Goal: Task Accomplishment & Management: Use online tool/utility

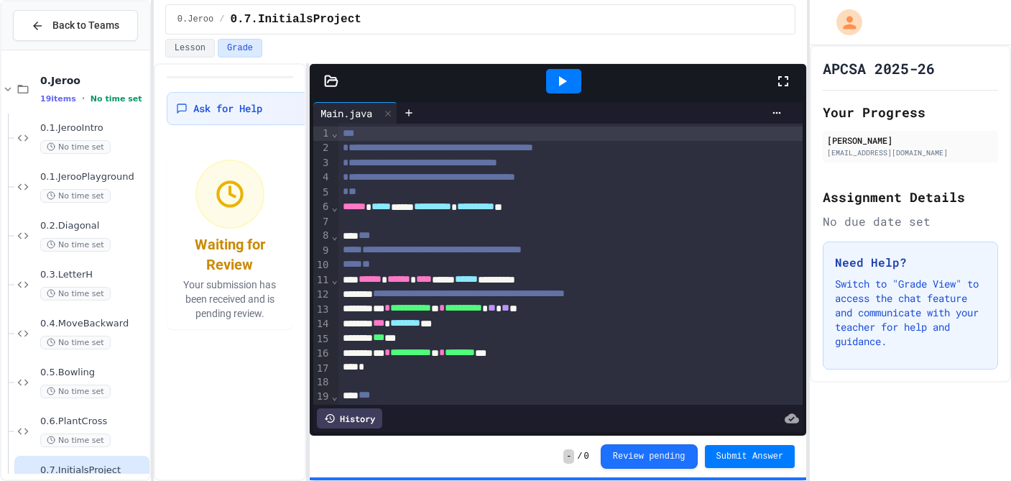
click at [336, 79] on icon at bounding box center [331, 80] width 12 height 10
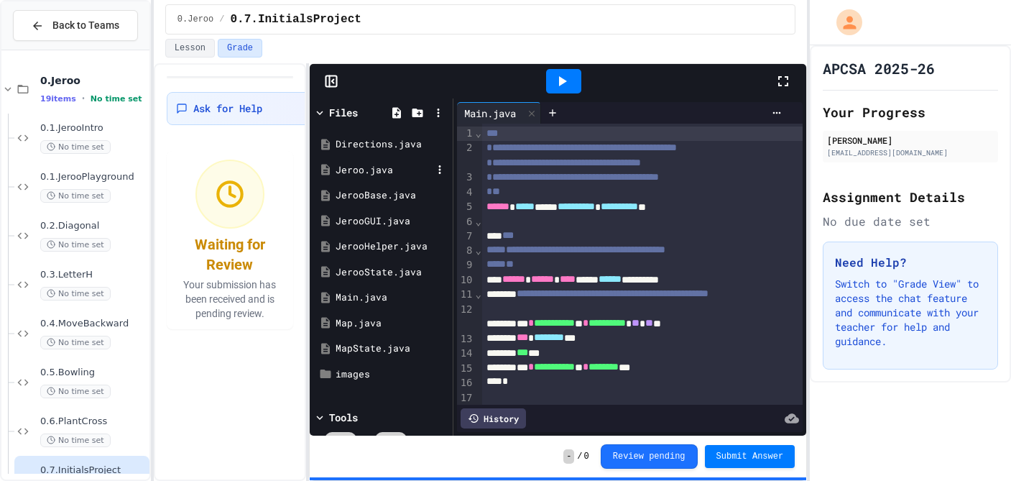
click at [368, 169] on div "Jeroo.java" at bounding box center [384, 170] width 96 height 14
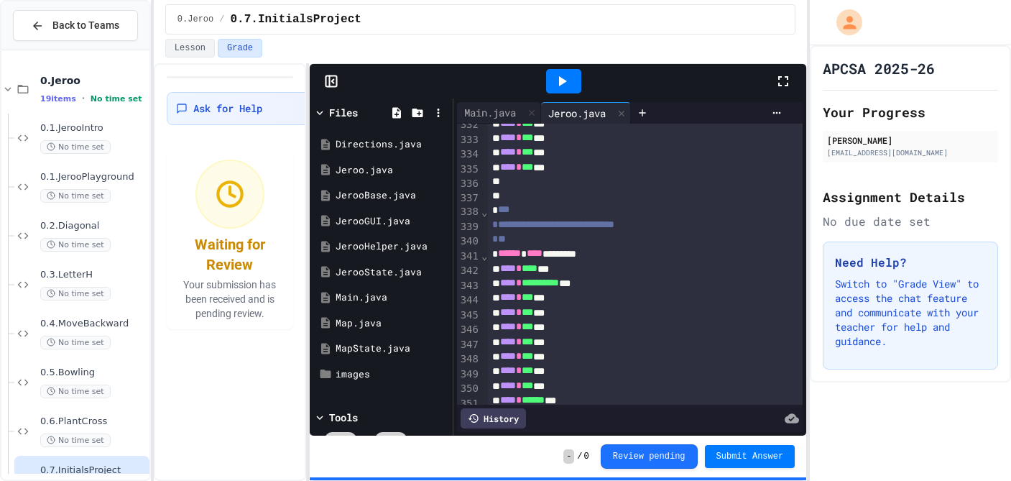
scroll to position [4875, 0]
click at [505, 186] on div at bounding box center [645, 184] width 315 height 14
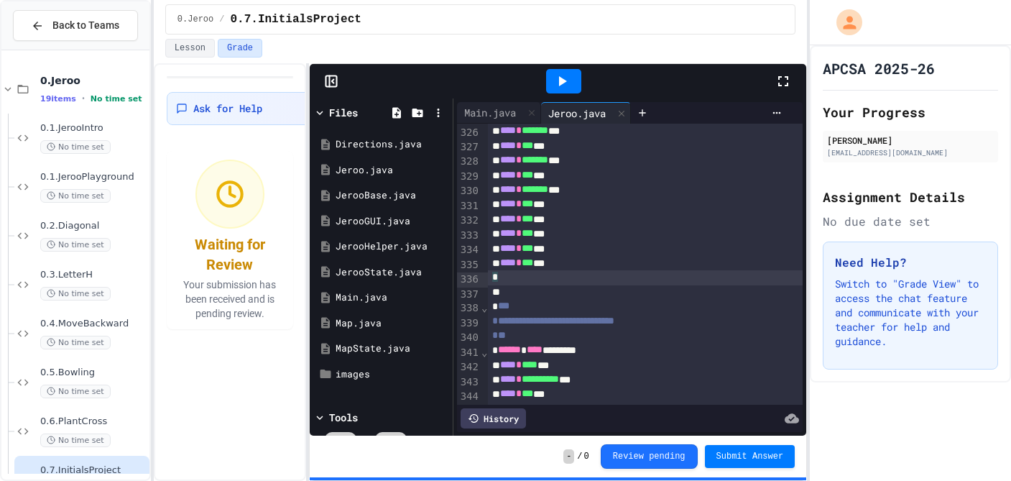
scroll to position [4781, 0]
click at [566, 84] on icon at bounding box center [562, 81] width 17 height 17
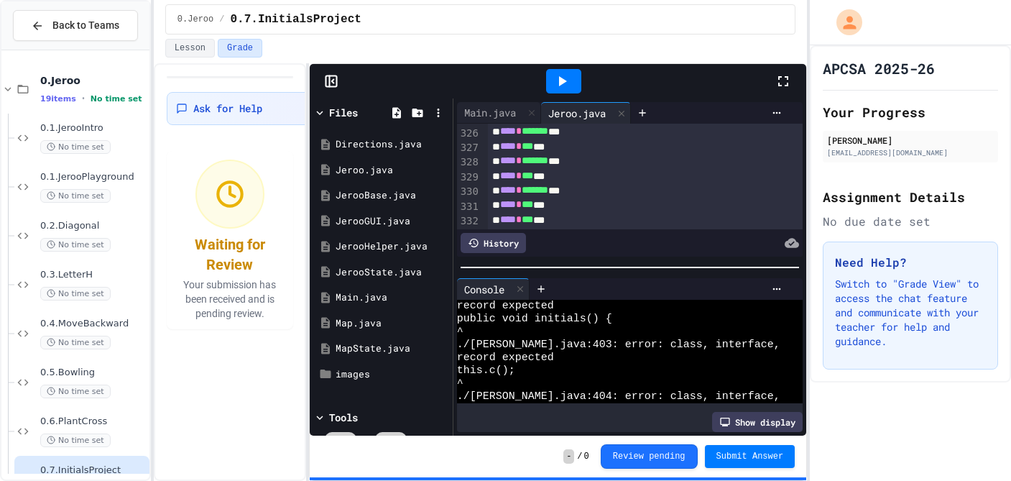
scroll to position [0, 0]
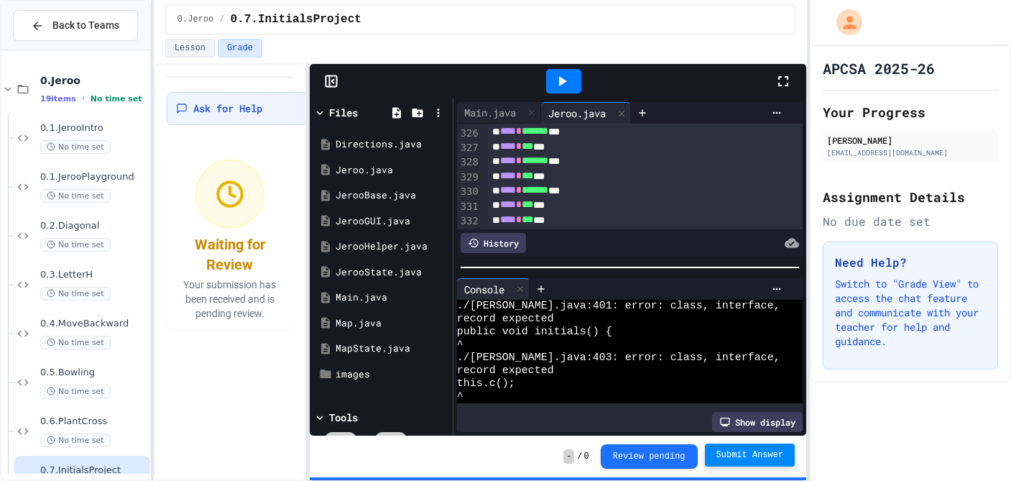
click at [728, 456] on span "Submit Answer" at bounding box center [751, 455] width 68 height 12
click at [567, 78] on icon at bounding box center [562, 81] width 17 height 17
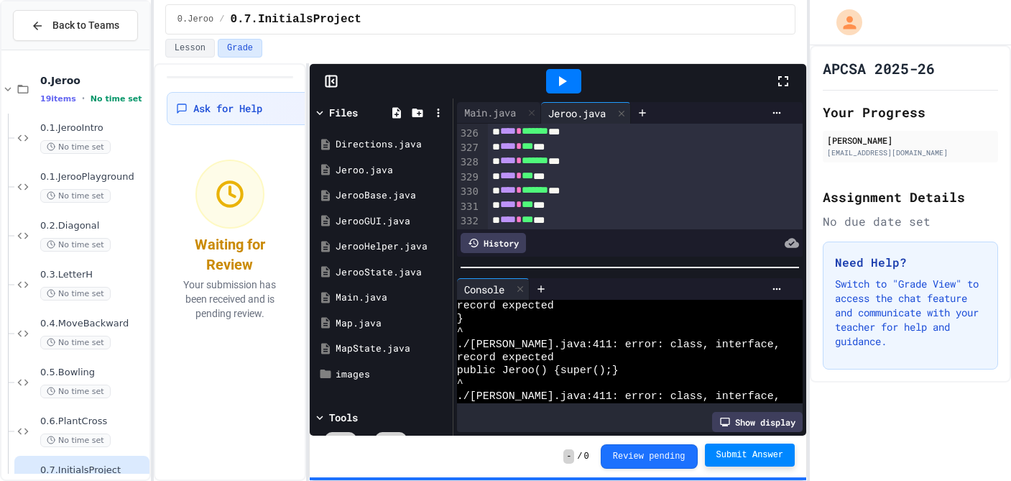
scroll to position [116, 0]
